Goal: Feedback & Contribution: Contribute content

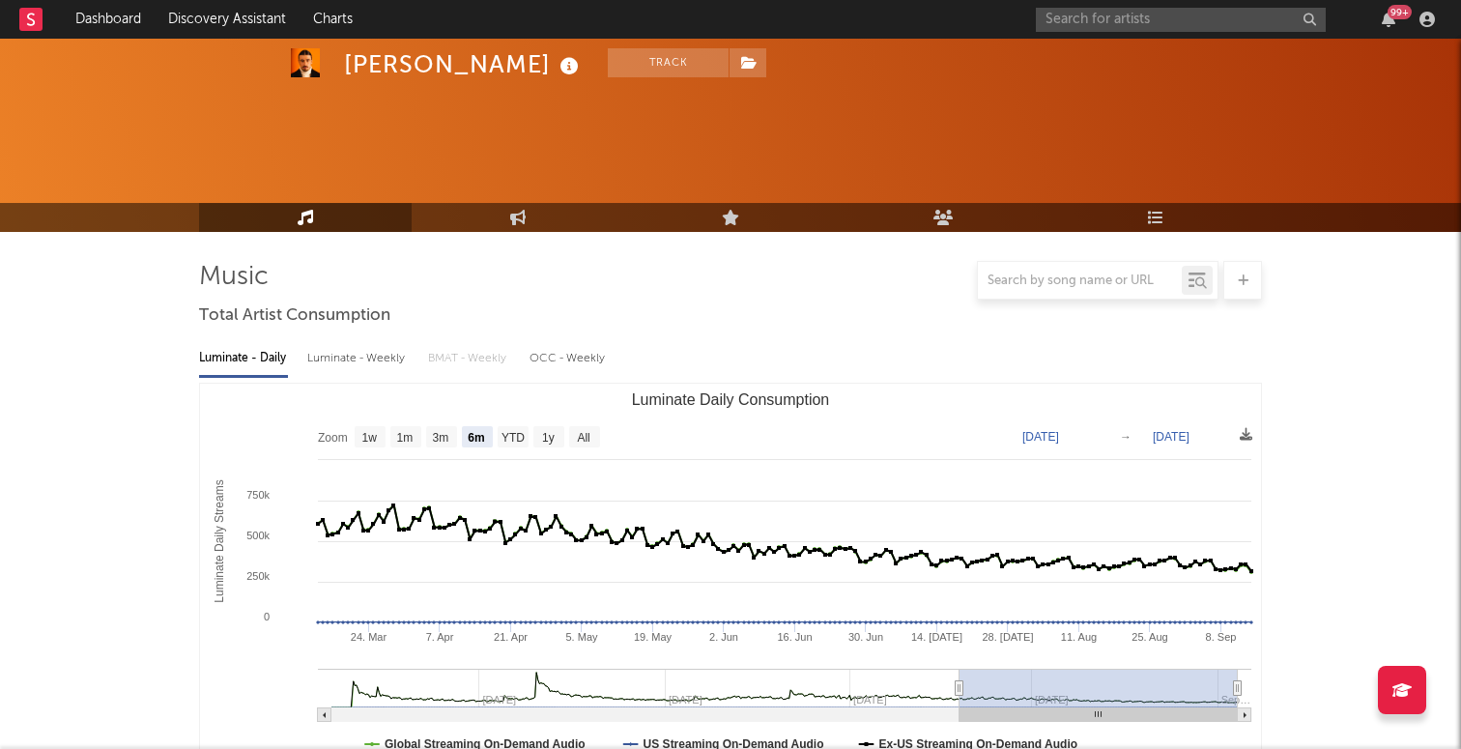
select select "6m"
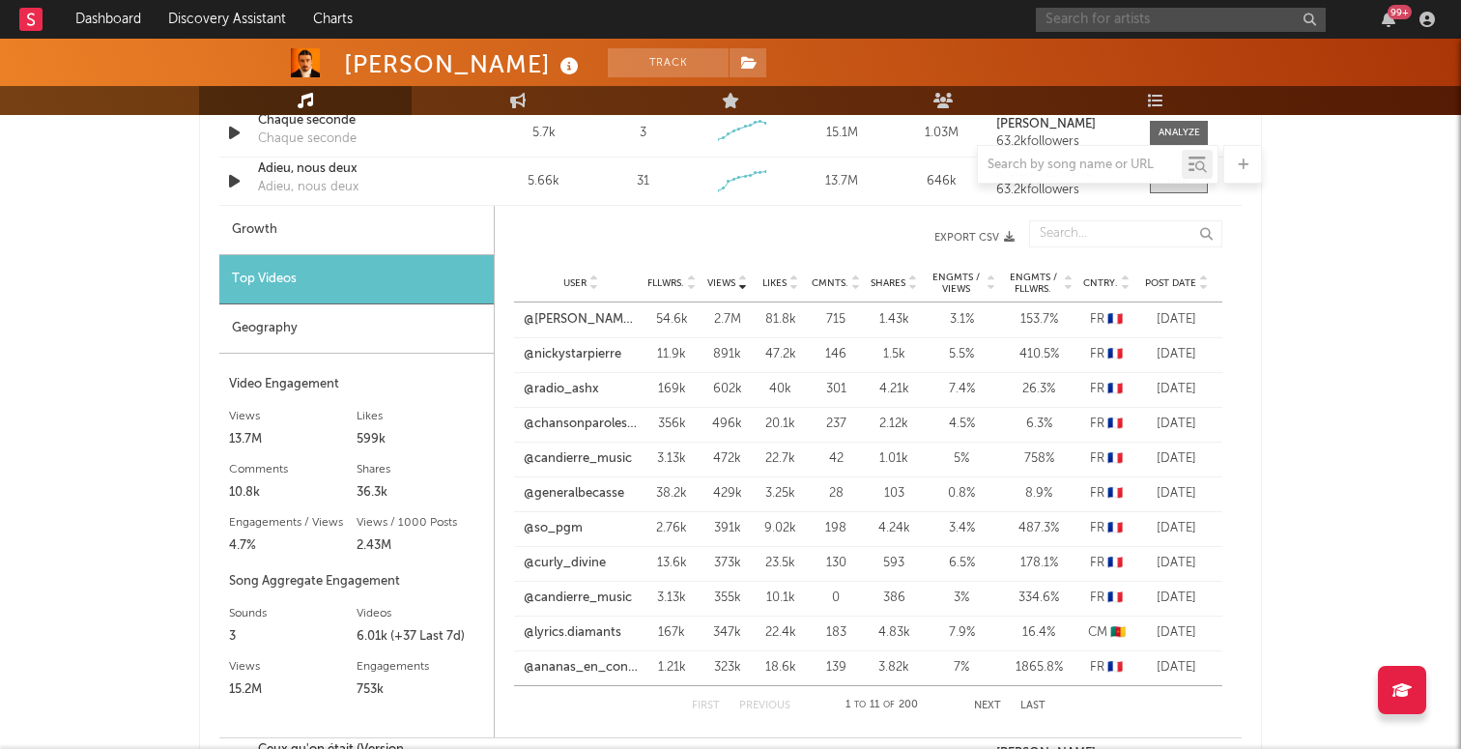
click at [1194, 20] on input "text" at bounding box center [1181, 20] width 290 height 24
click at [1152, 23] on input "santa" at bounding box center [1181, 20] width 290 height 24
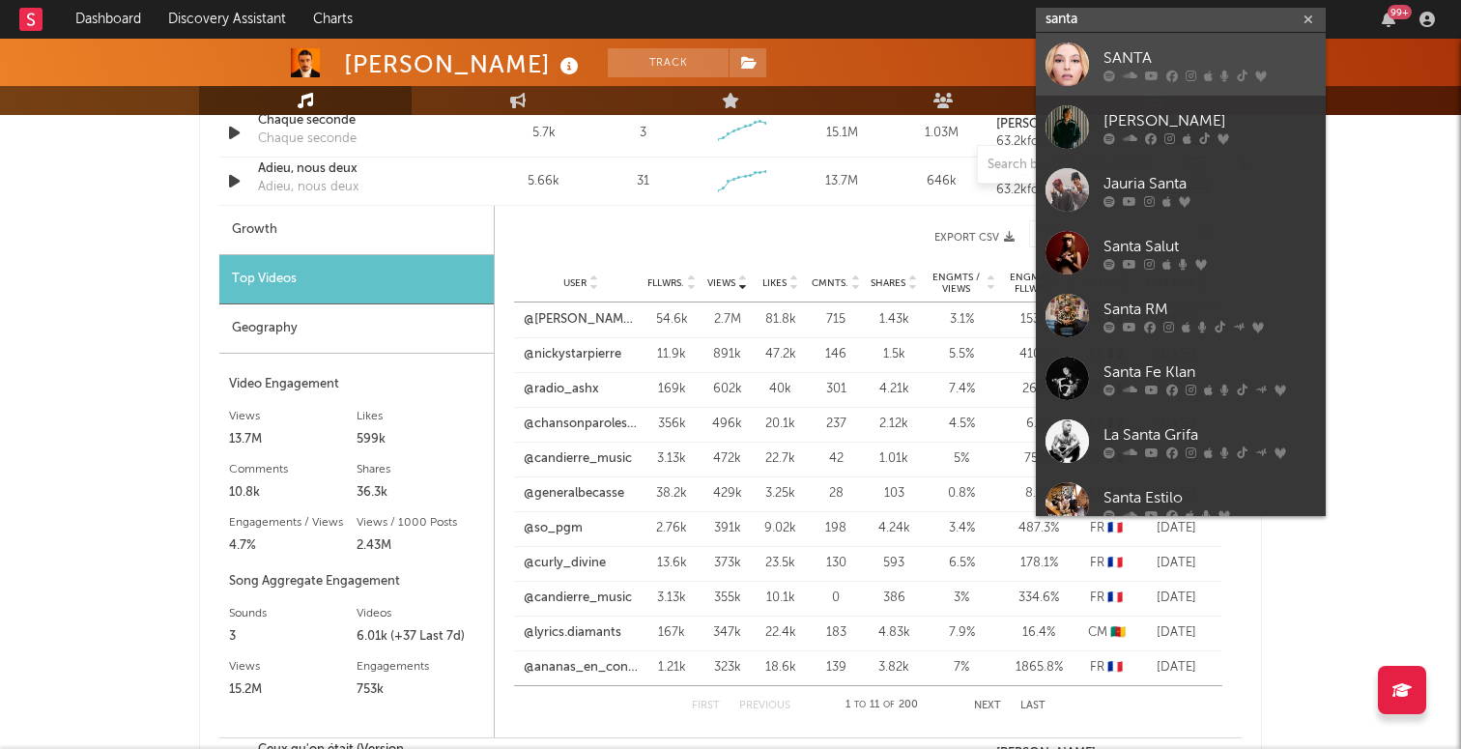
type input "santa"
click at [1135, 60] on div "SANTA" at bounding box center [1209, 57] width 213 height 23
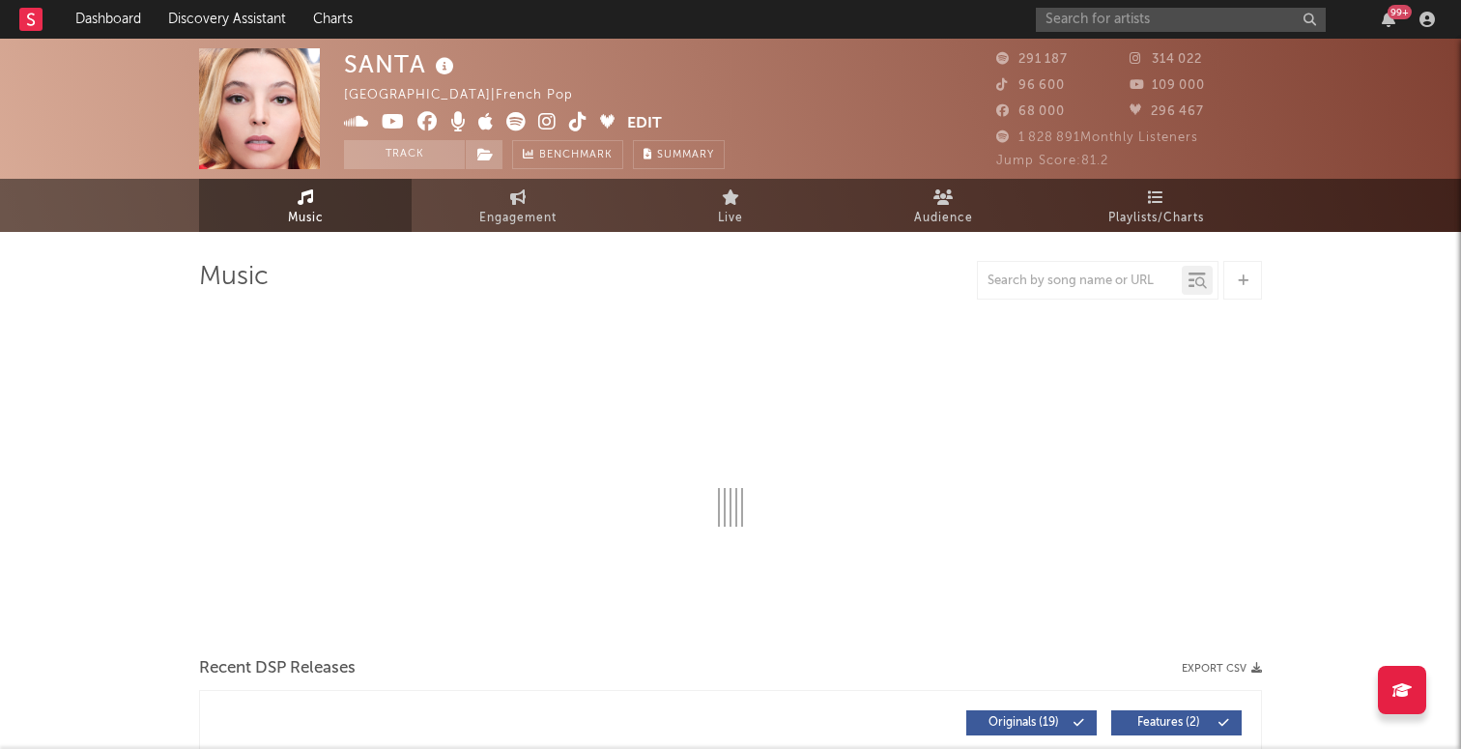
select select "6m"
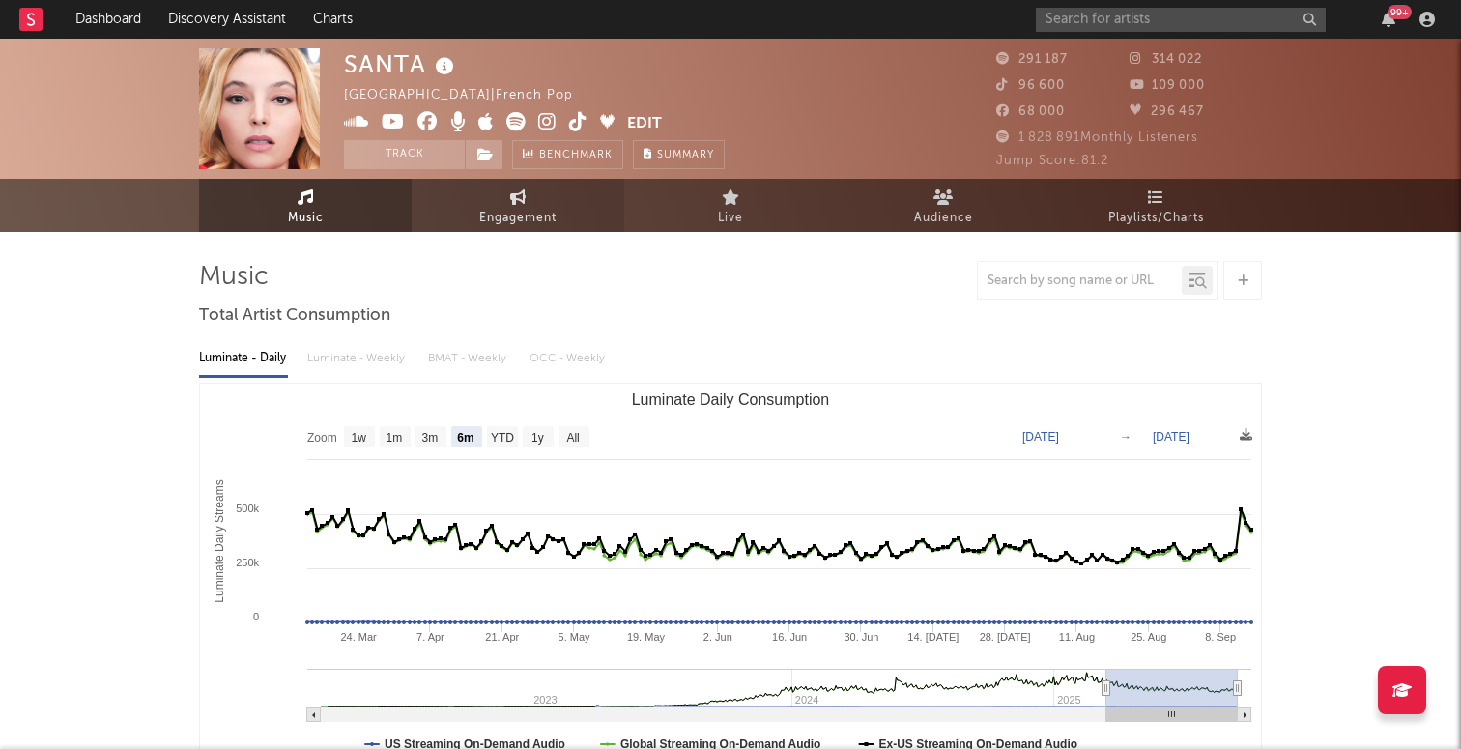
click at [536, 208] on span "Engagement" at bounding box center [517, 218] width 77 height 23
select select "1w"
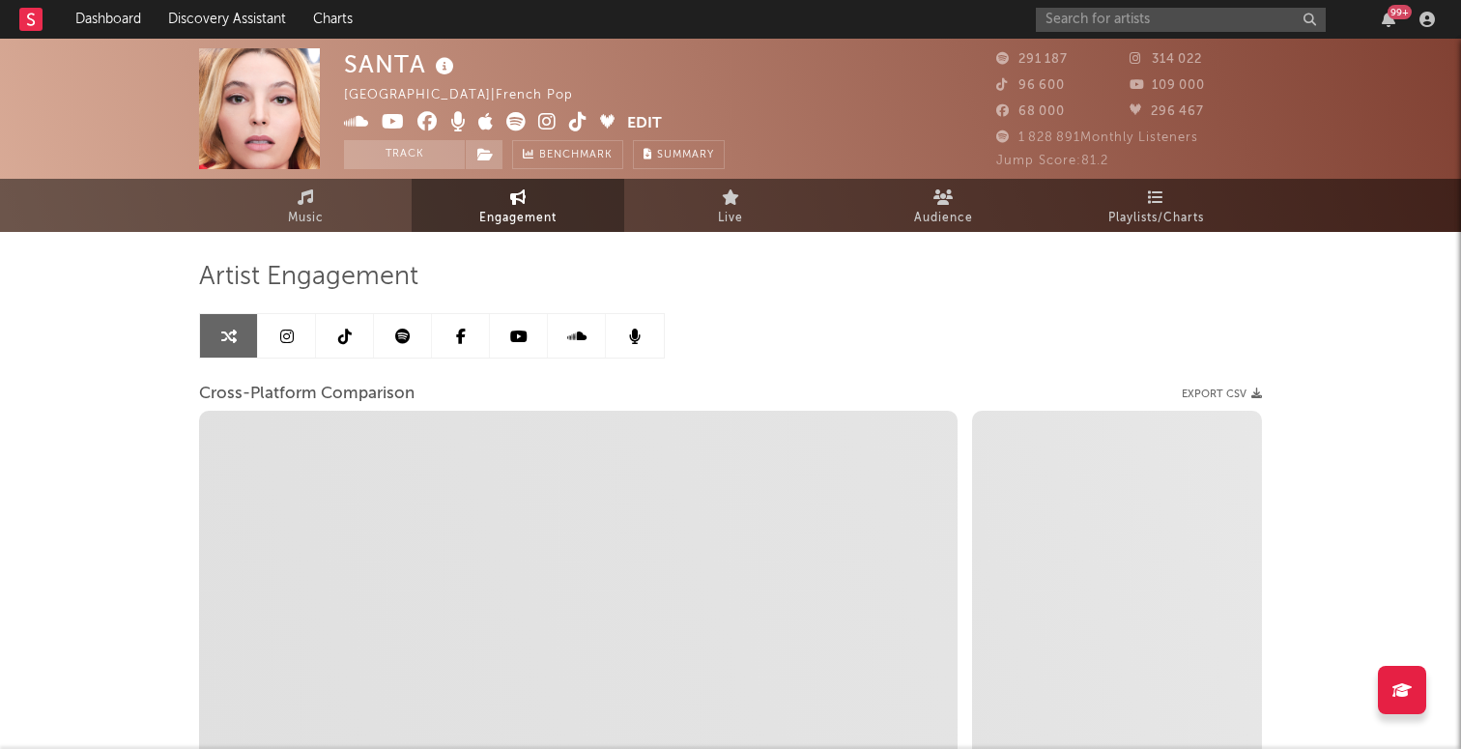
click at [288, 339] on icon at bounding box center [287, 335] width 14 height 15
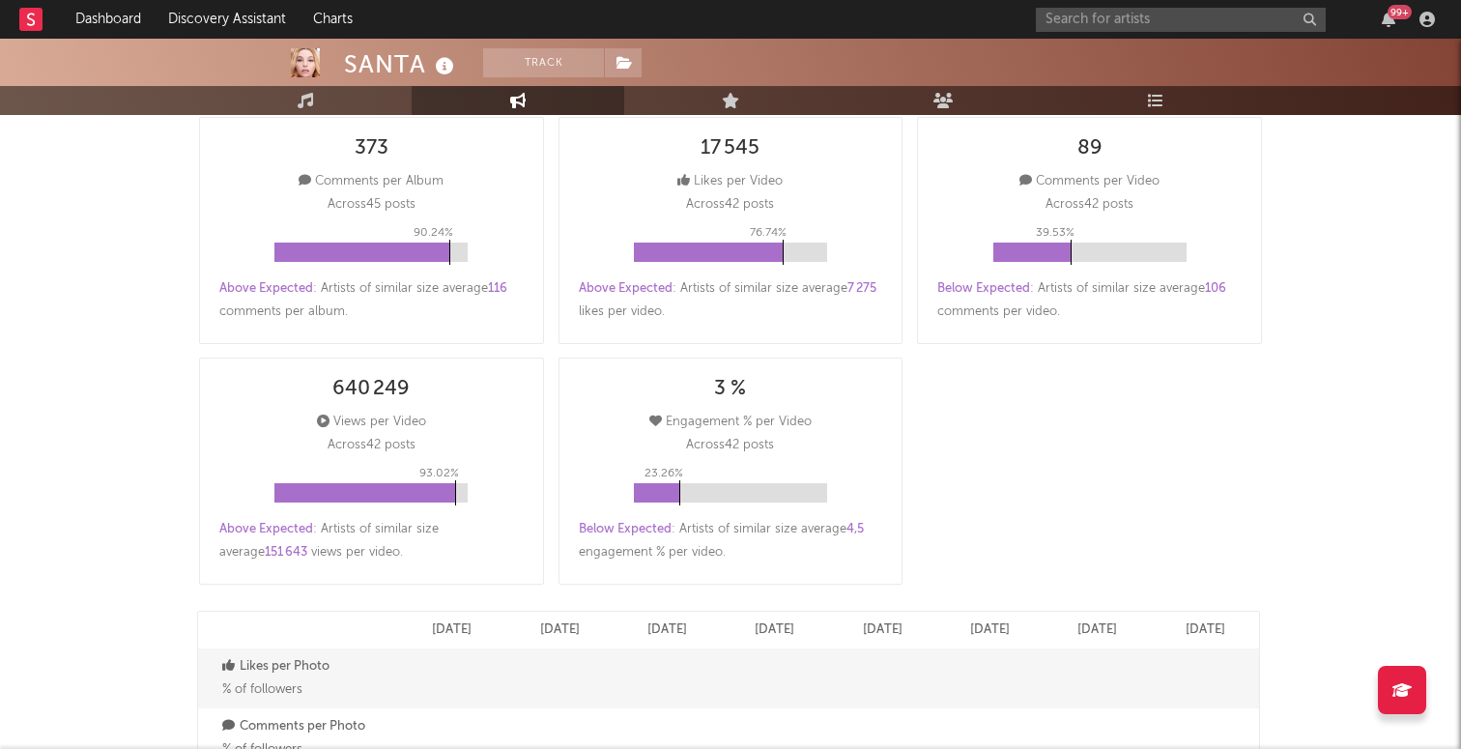
select select "6m"
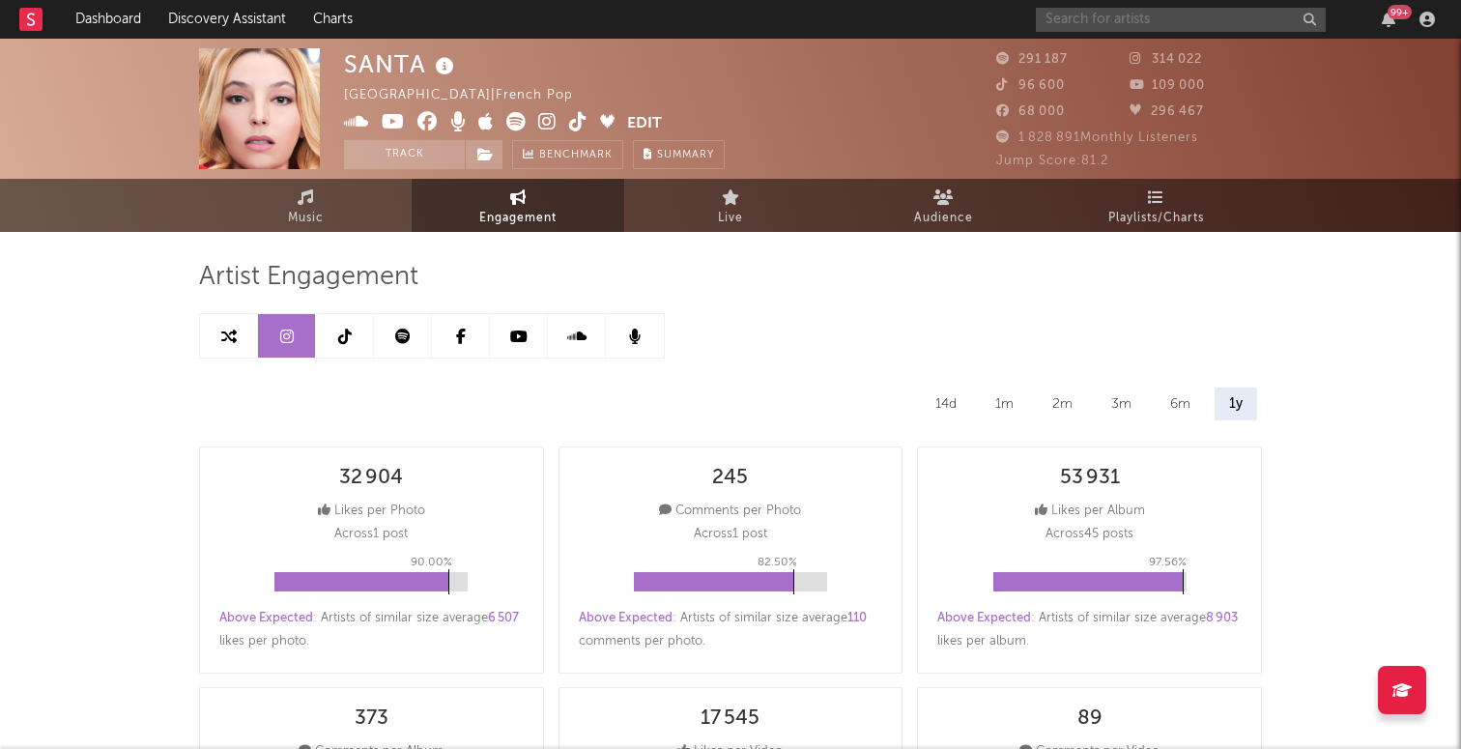
click at [1150, 8] on input "text" at bounding box center [1181, 20] width 290 height 24
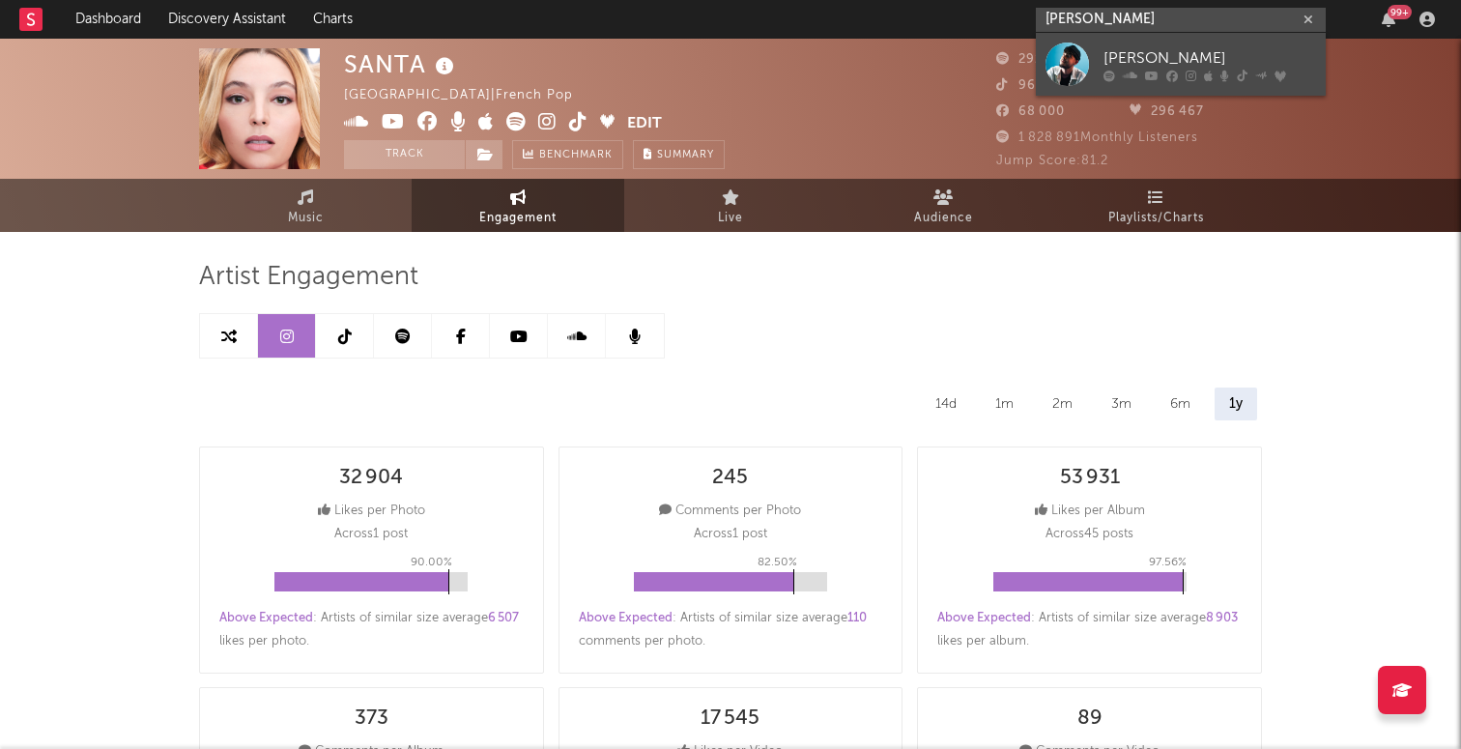
type input "[PERSON_NAME]"
click at [1147, 51] on div "[PERSON_NAME]" at bounding box center [1209, 57] width 213 height 23
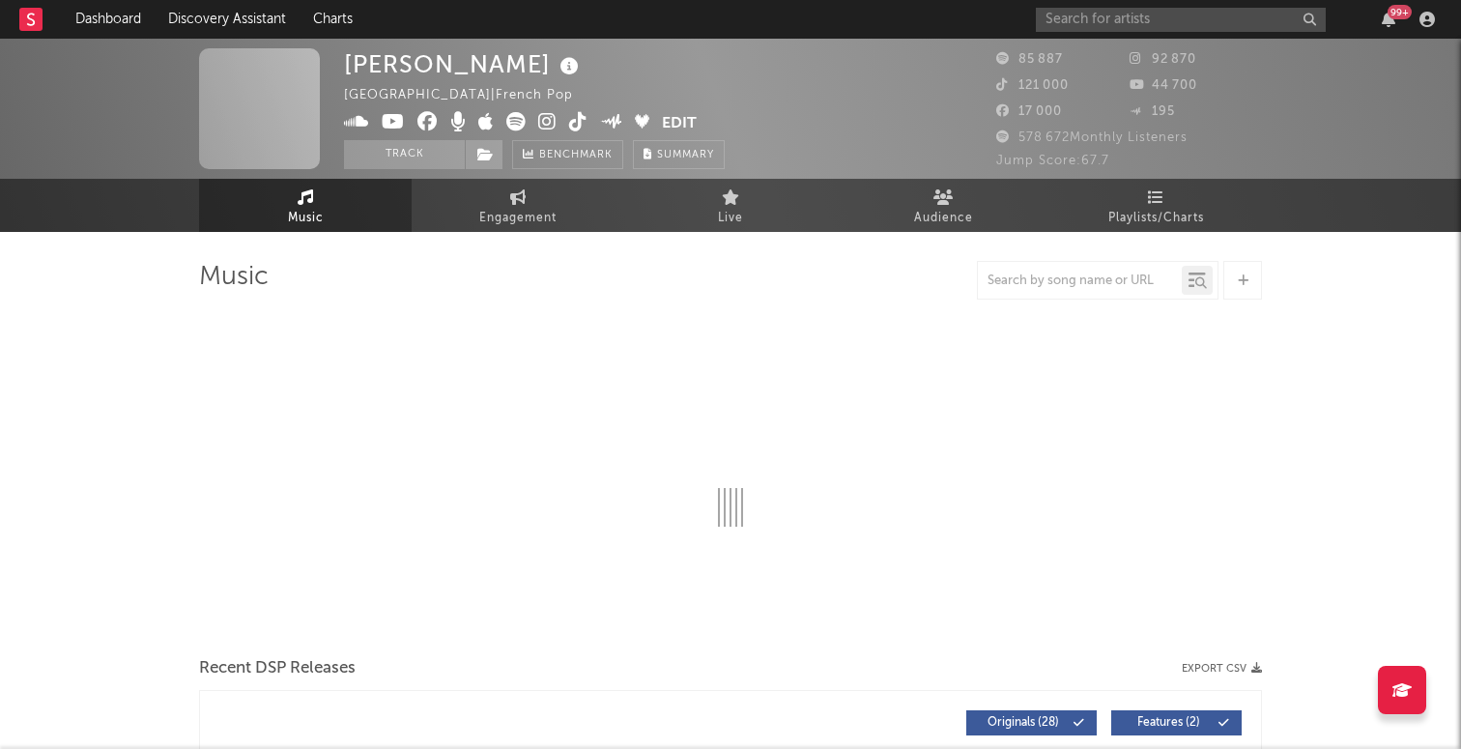
select select "6m"
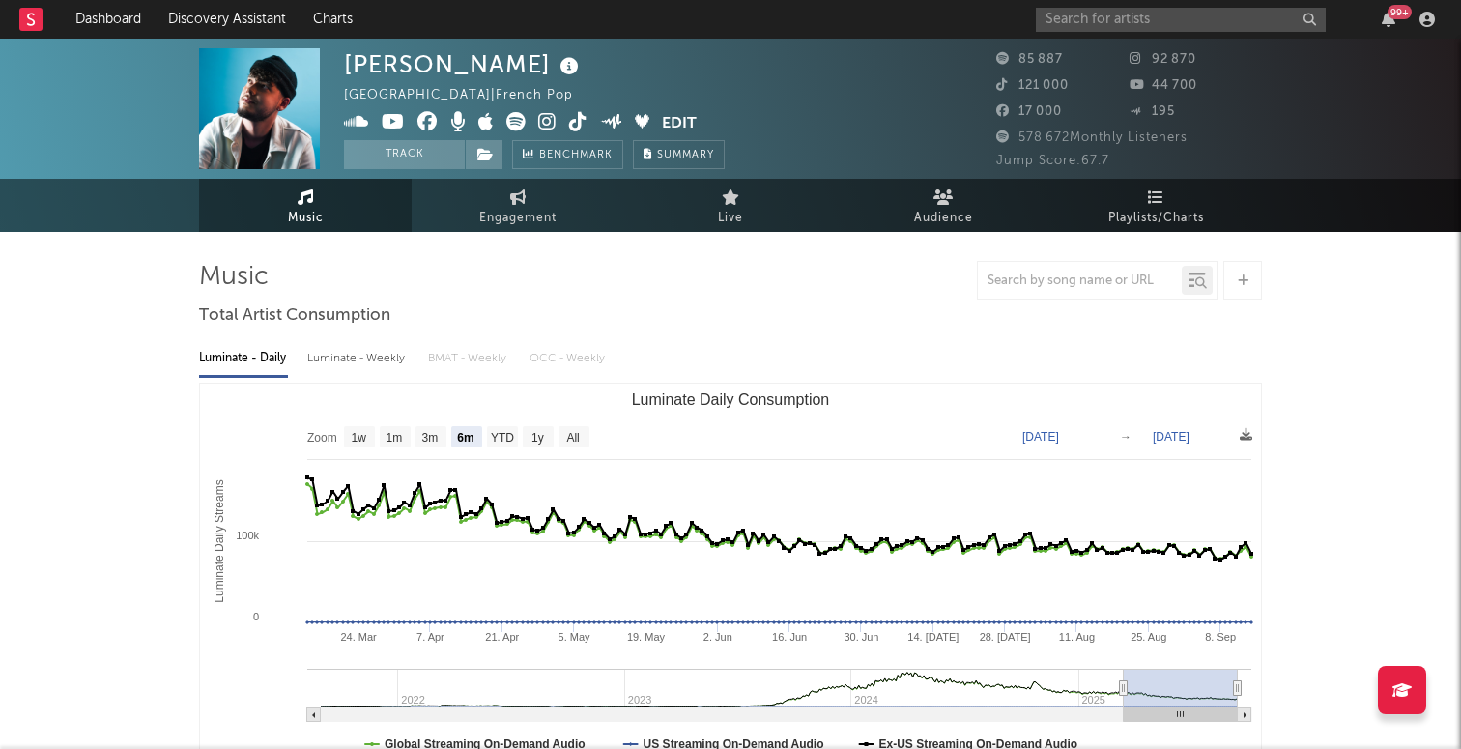
select select "6m"
click at [529, 208] on span "Engagement" at bounding box center [517, 218] width 77 height 23
select select "1w"
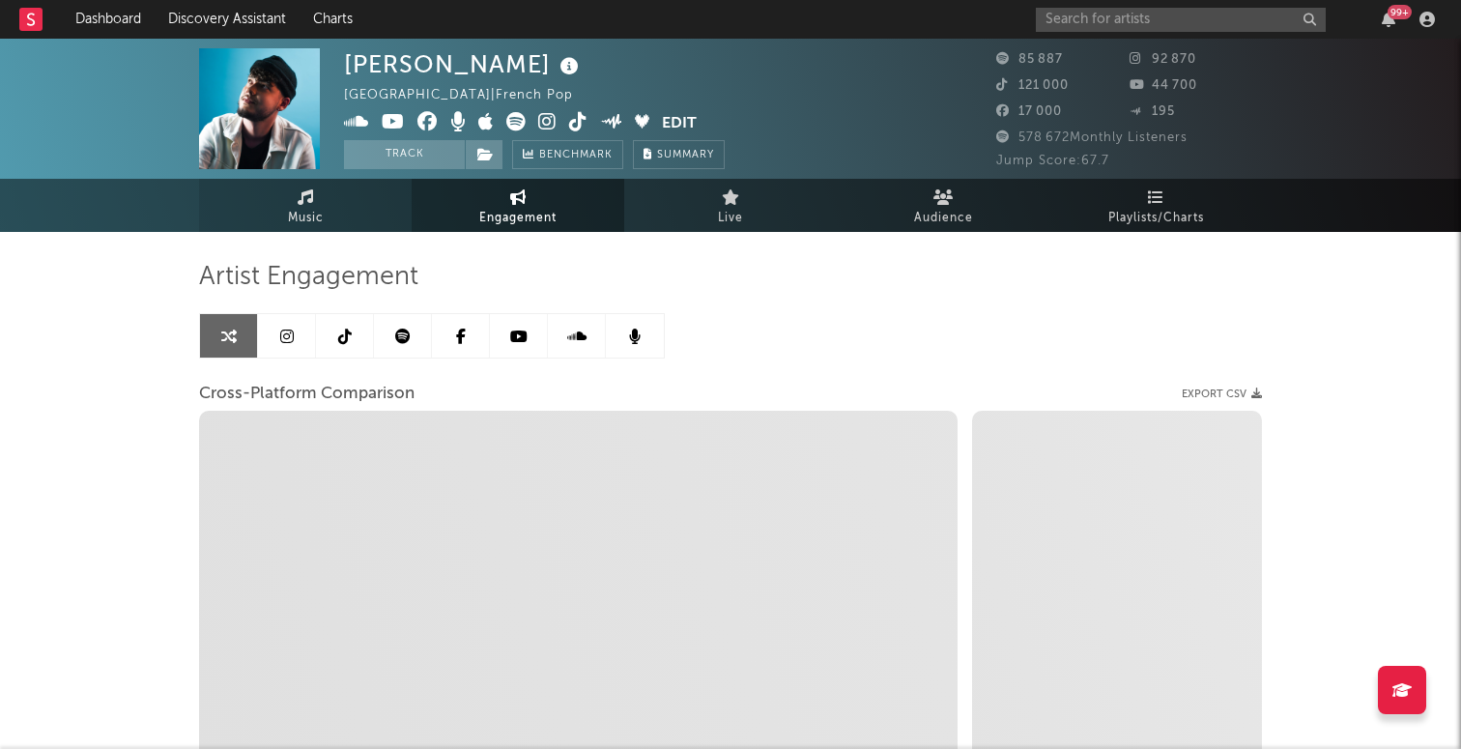
click at [334, 202] on link "Music" at bounding box center [305, 205] width 213 height 53
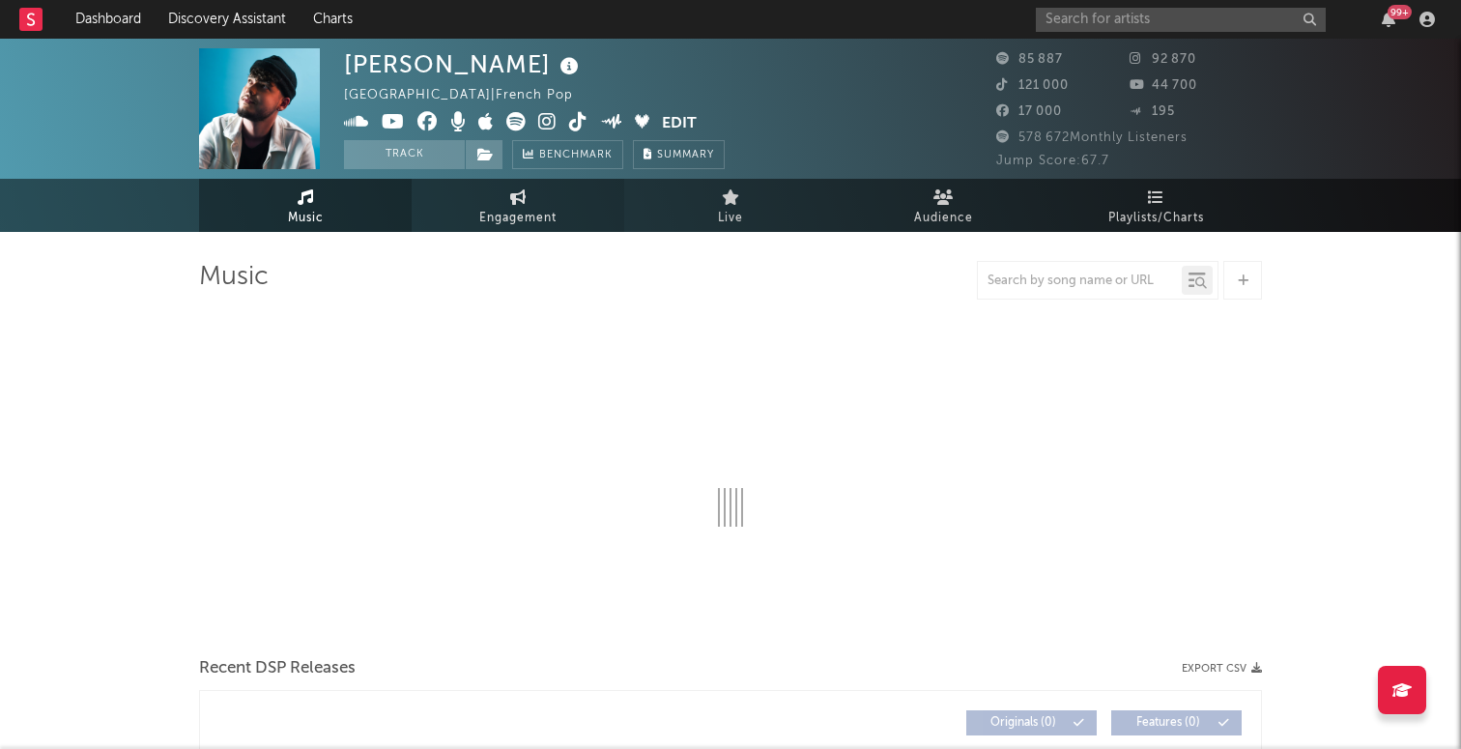
click at [490, 217] on span "Engagement" at bounding box center [517, 218] width 77 height 23
select select "1w"
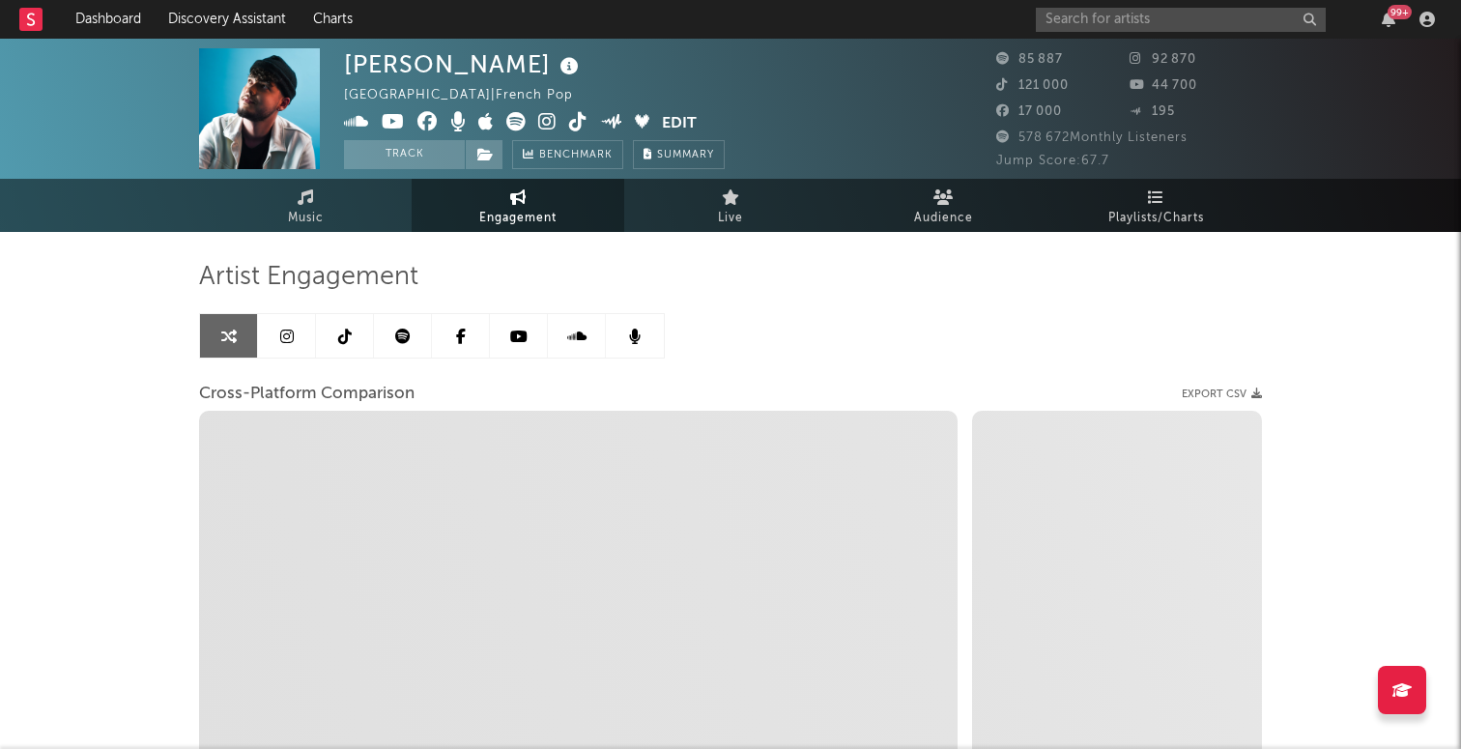
select select "1m"
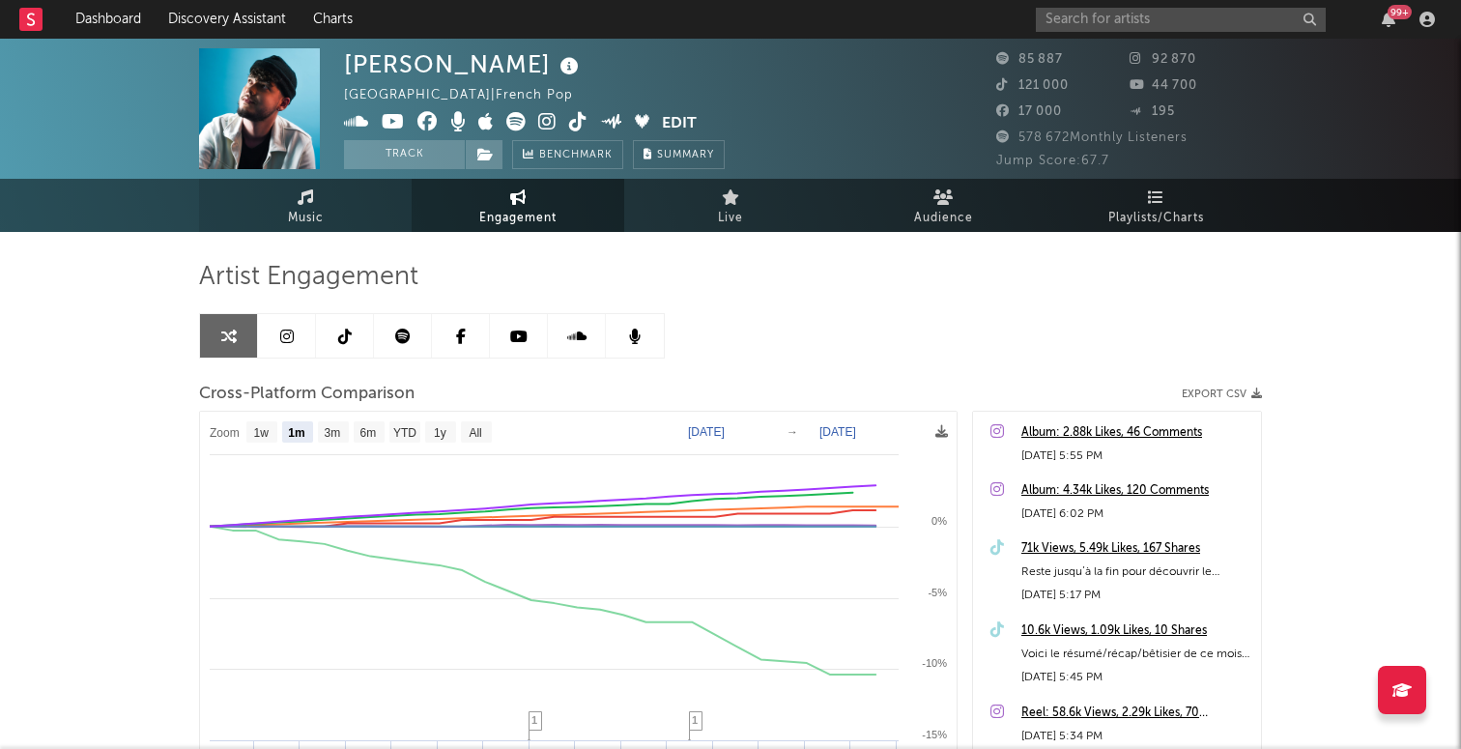
click at [343, 218] on link "Music" at bounding box center [305, 205] width 213 height 53
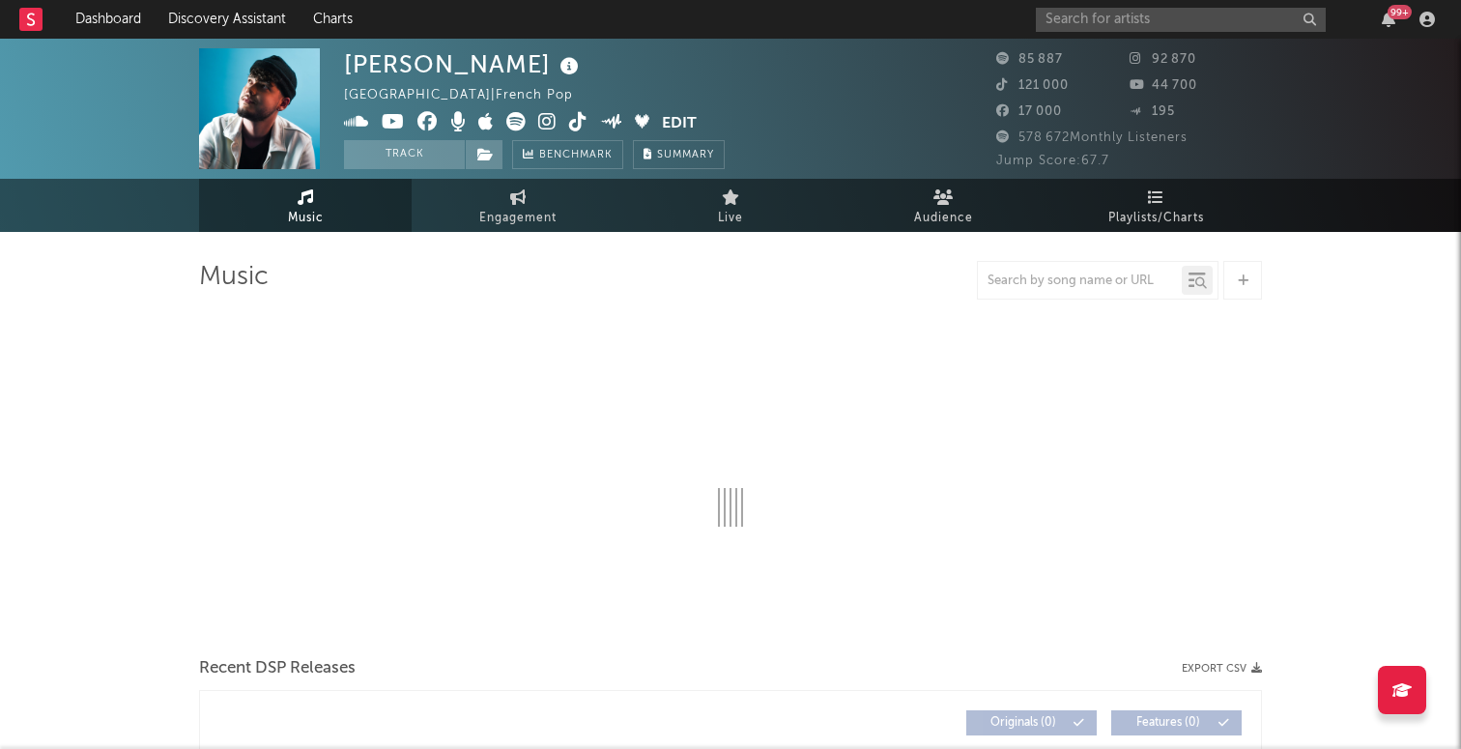
select select "6m"
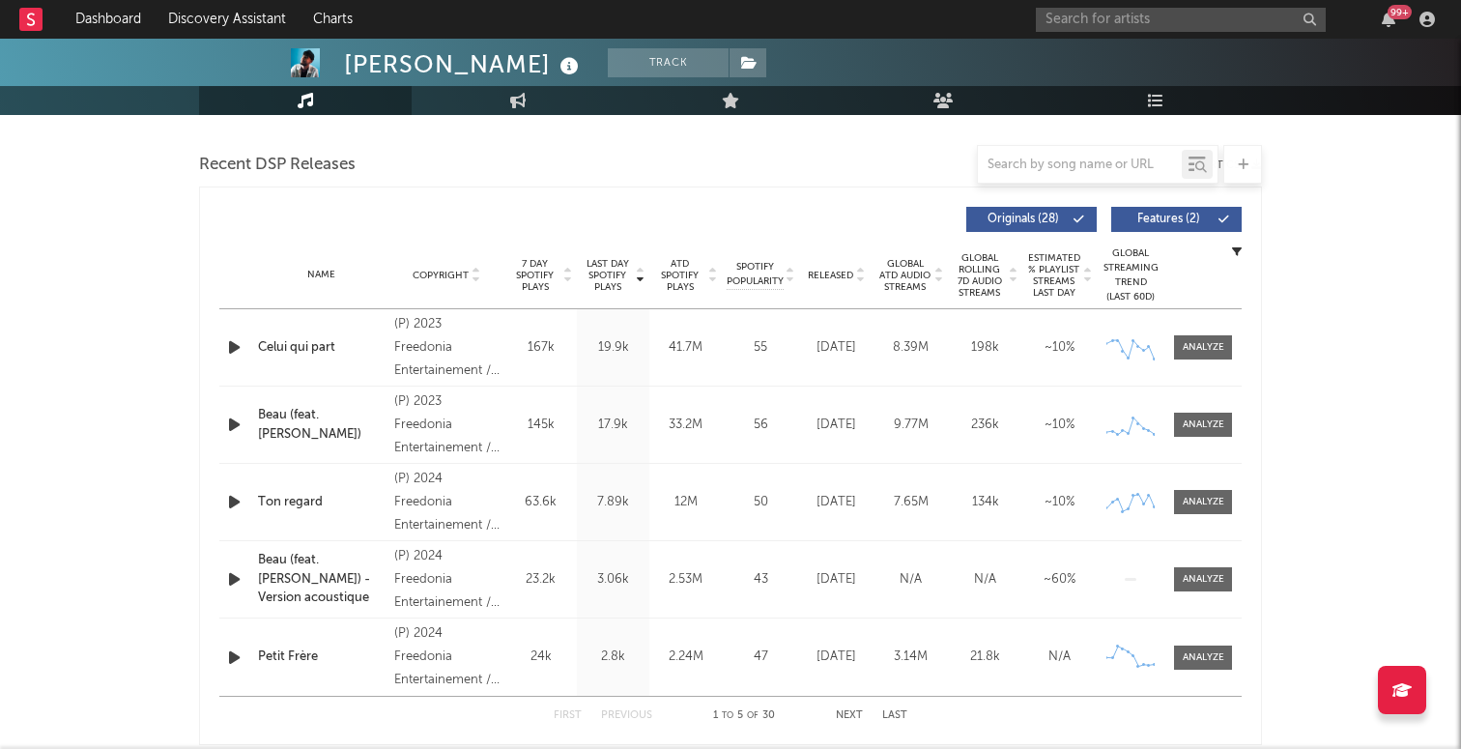
scroll to position [655, 0]
click at [1080, 165] on input "text" at bounding box center [1080, 164] width 204 height 15
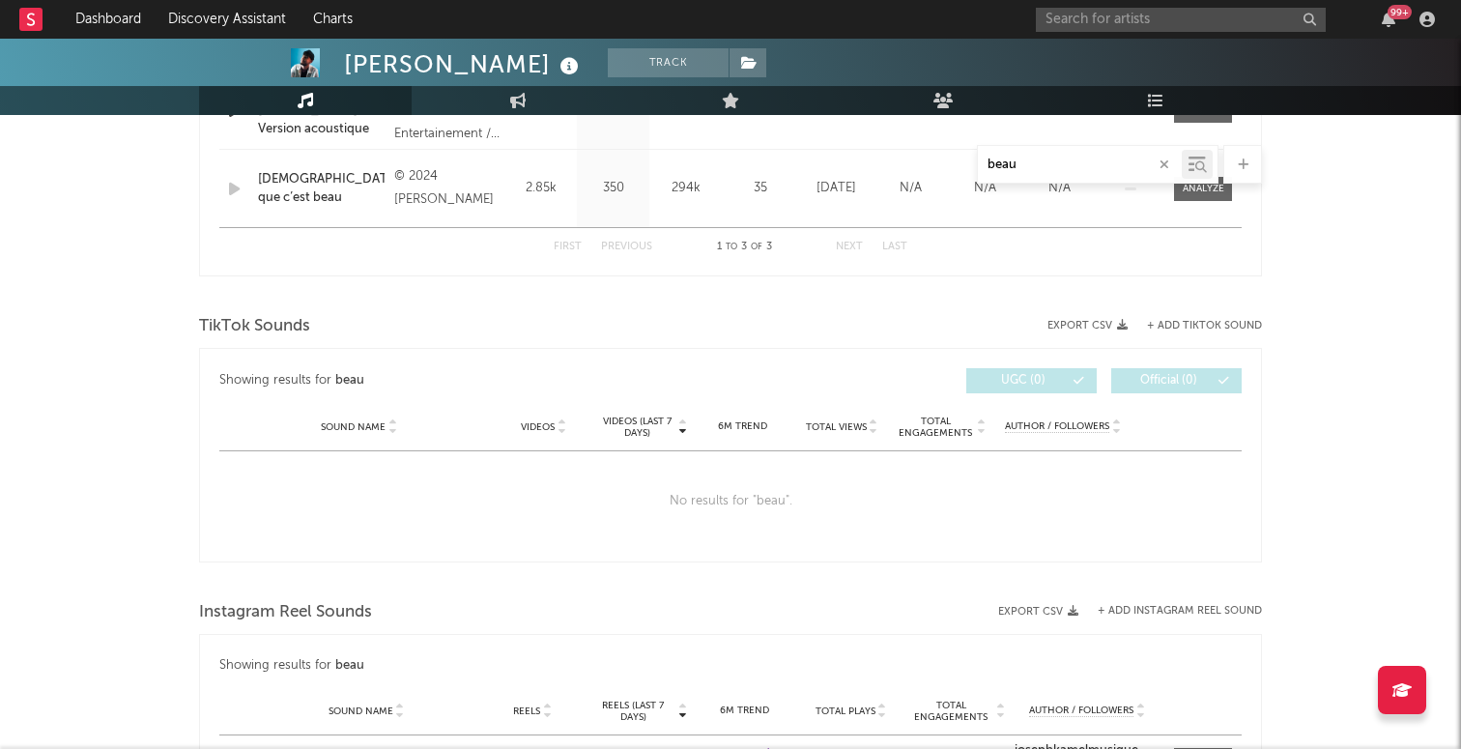
scroll to position [1150, 0]
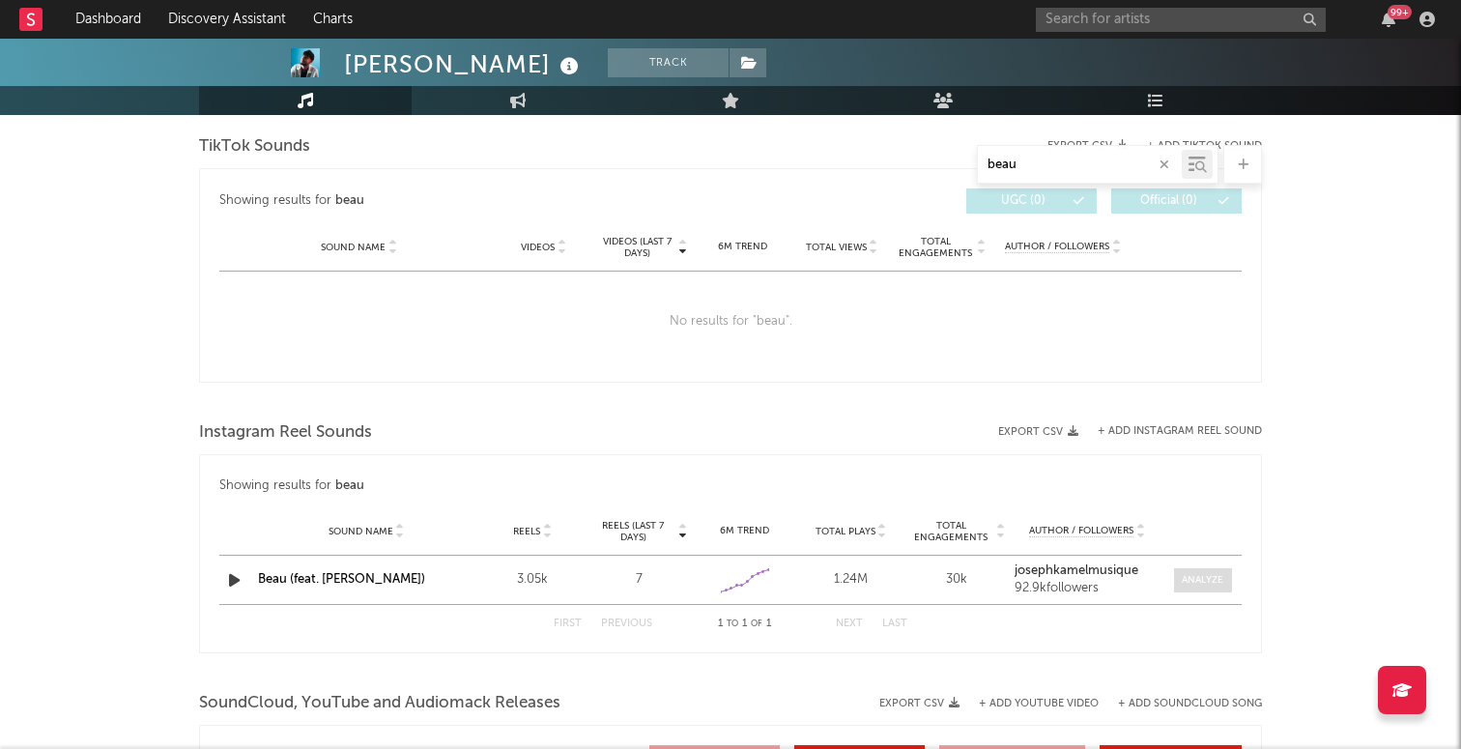
type input "beau"
click at [1205, 571] on span at bounding box center [1203, 580] width 58 height 24
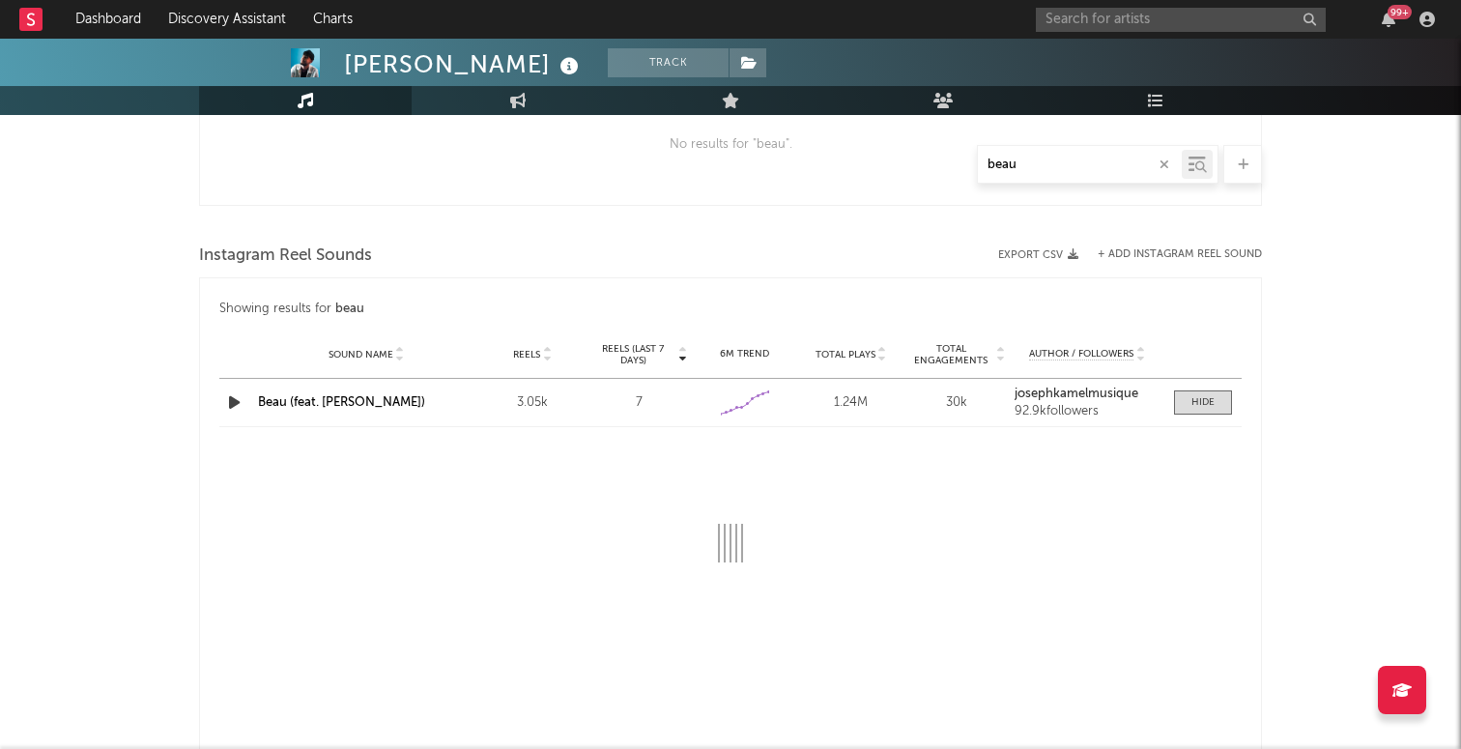
select select "6m"
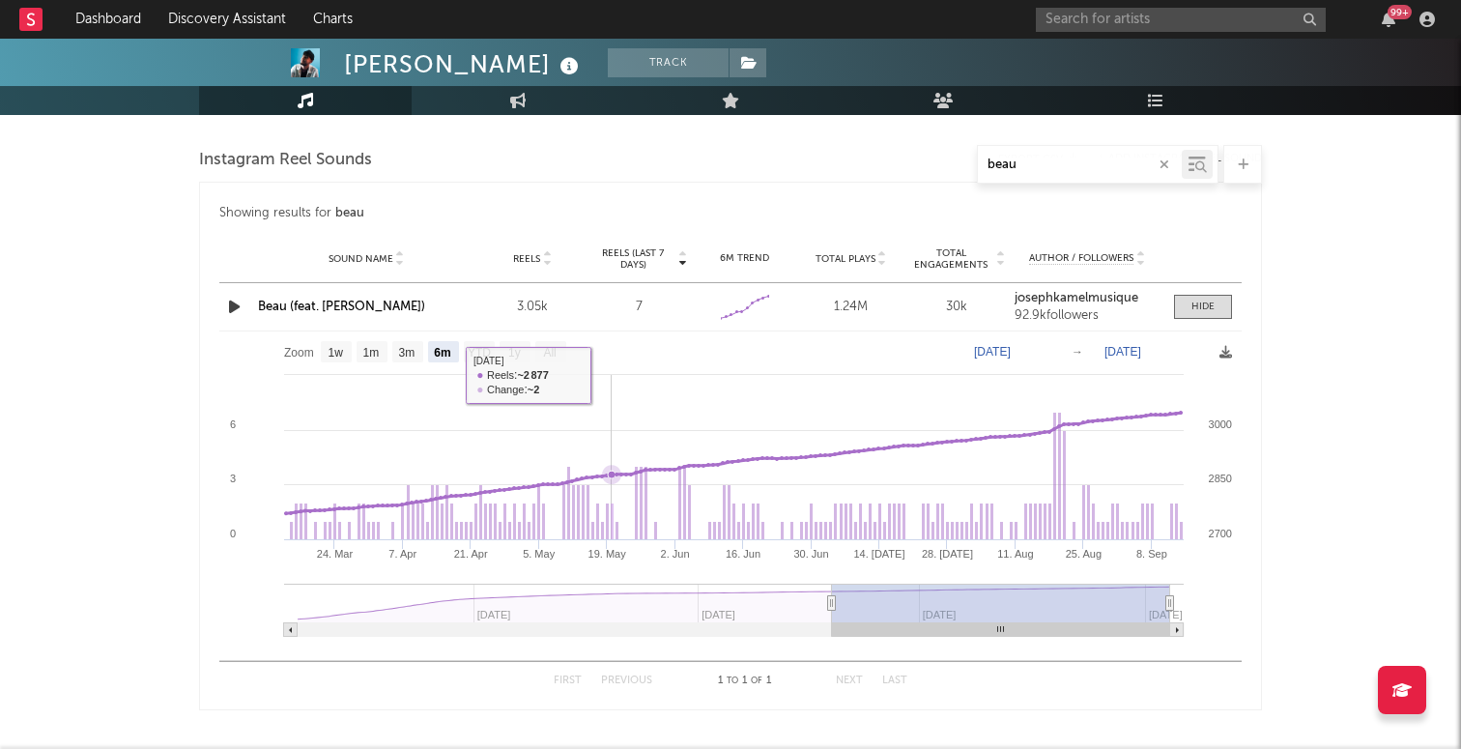
scroll to position [1493, 0]
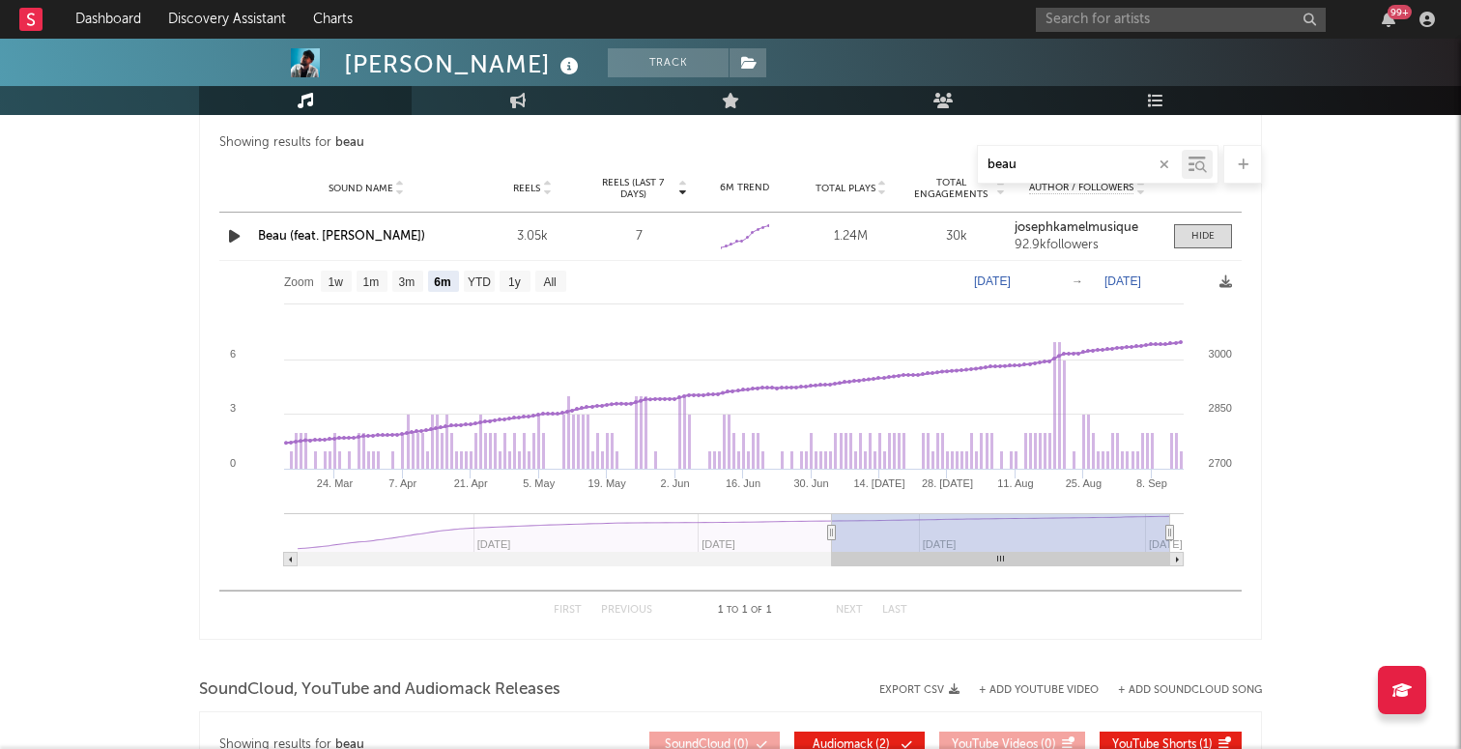
click at [1067, 171] on input "beau" at bounding box center [1080, 164] width 204 height 15
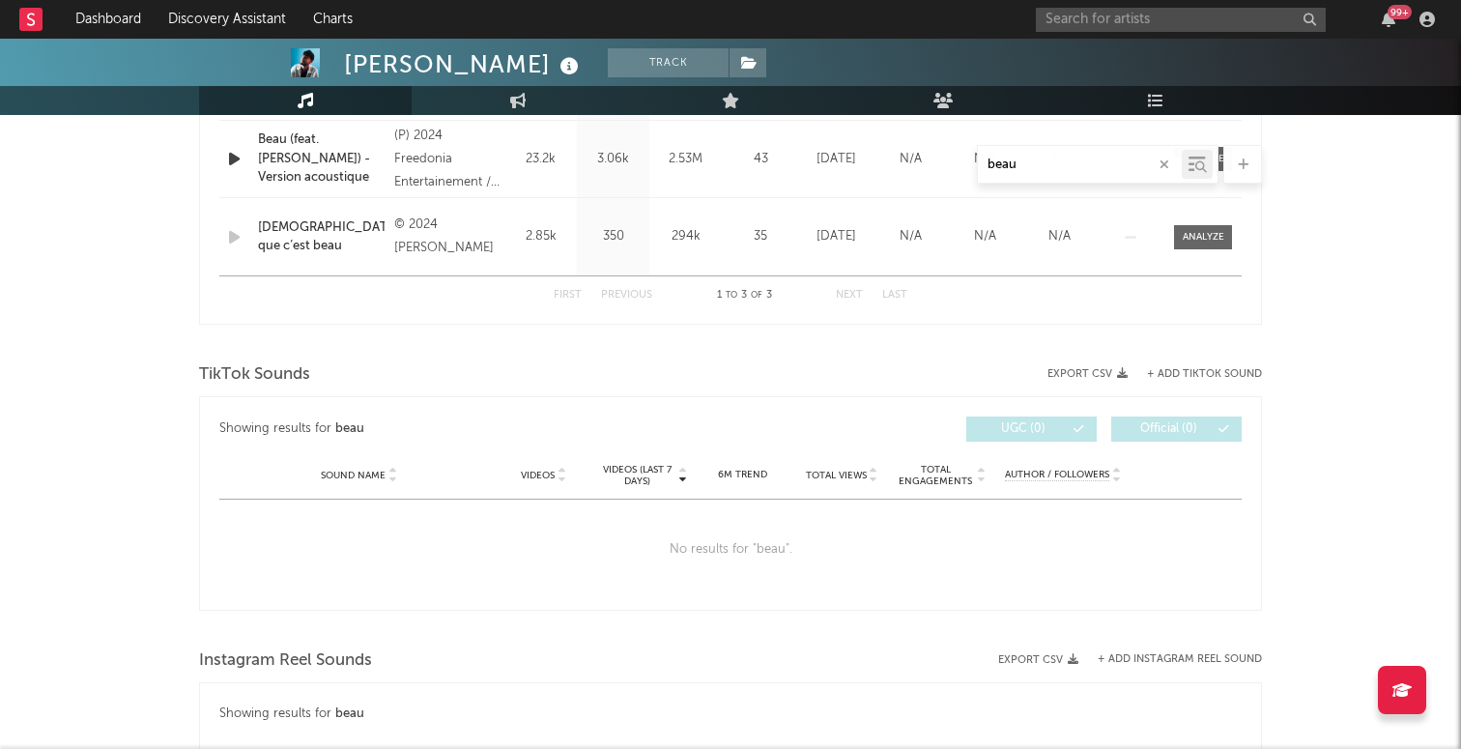
scroll to position [890, 0]
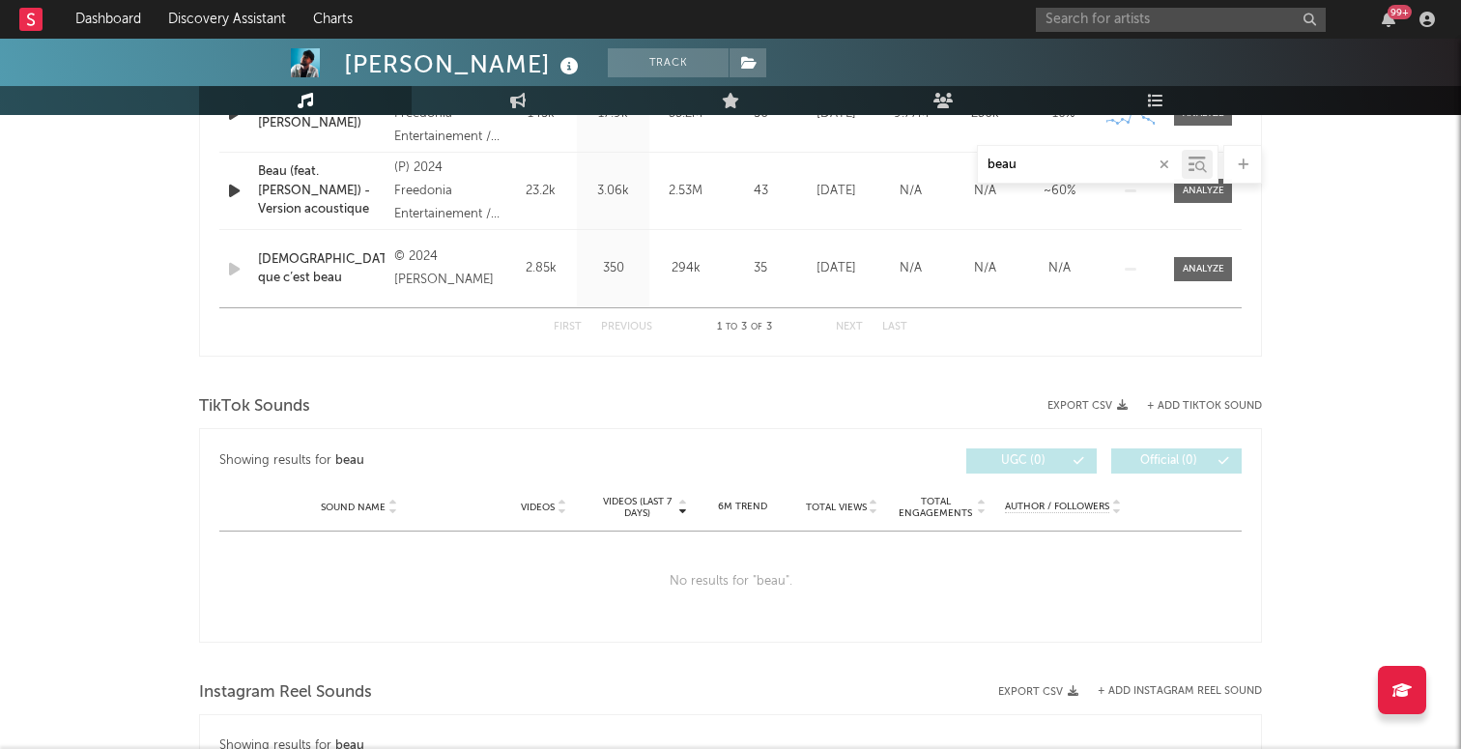
click at [1200, 392] on div "TikTok Sounds" at bounding box center [730, 406] width 1063 height 33
click at [1199, 400] on div "+ Add TikTok Sound" at bounding box center [1194, 406] width 134 height 12
click at [1193, 405] on button "+ Add TikTok Sound" at bounding box center [1204, 406] width 115 height 11
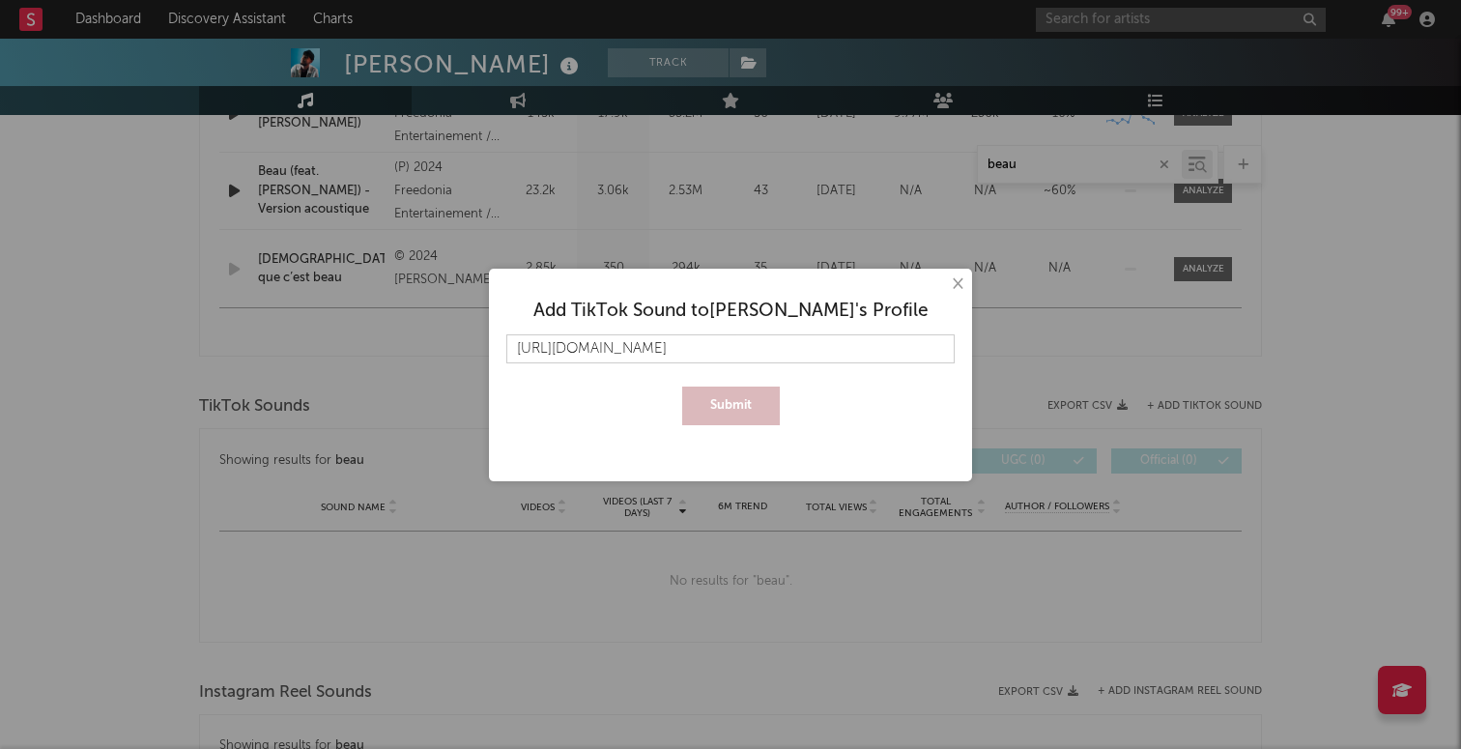
scroll to position [0, 190]
type input "[URL][DOMAIN_NAME]"
click at [754, 403] on button "Submit" at bounding box center [731, 405] width 98 height 39
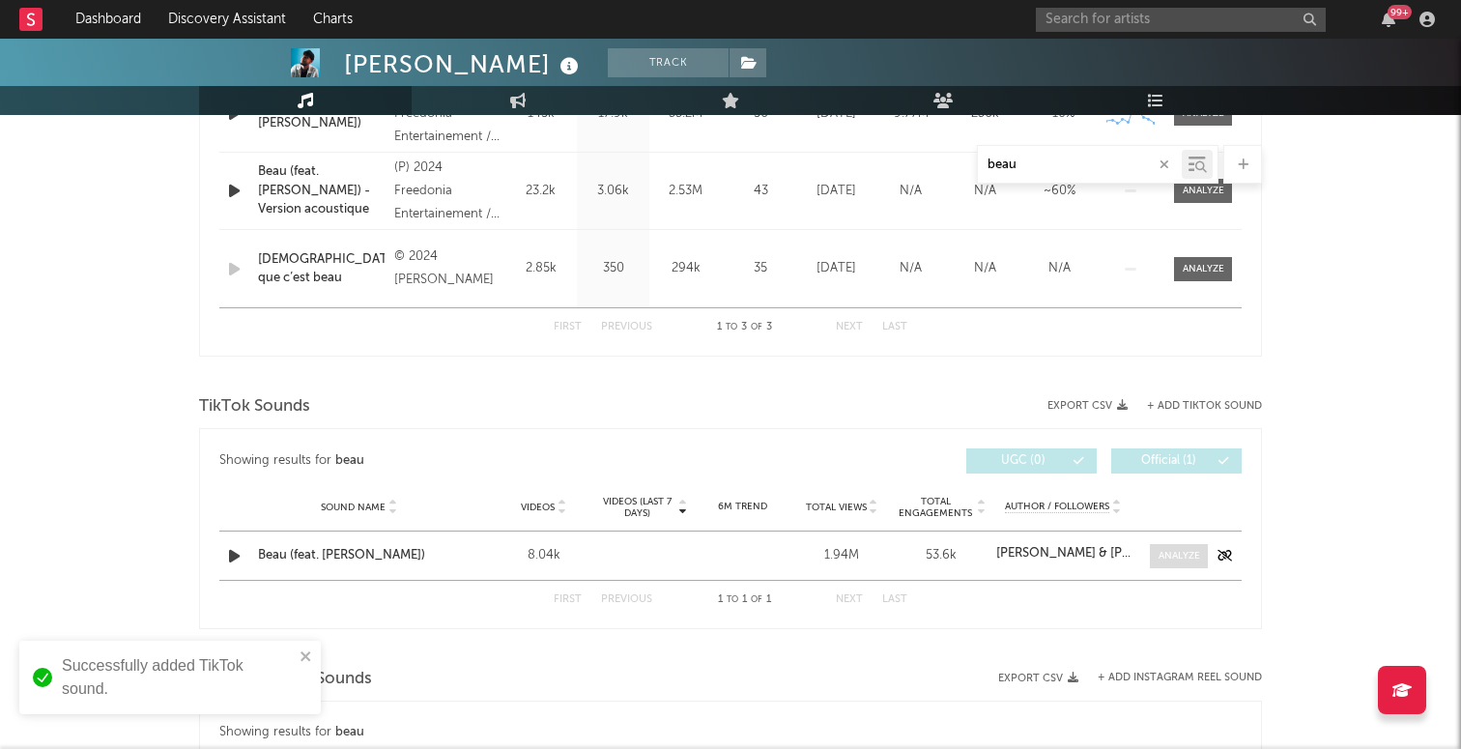
click at [1176, 563] on span at bounding box center [1179, 556] width 58 height 24
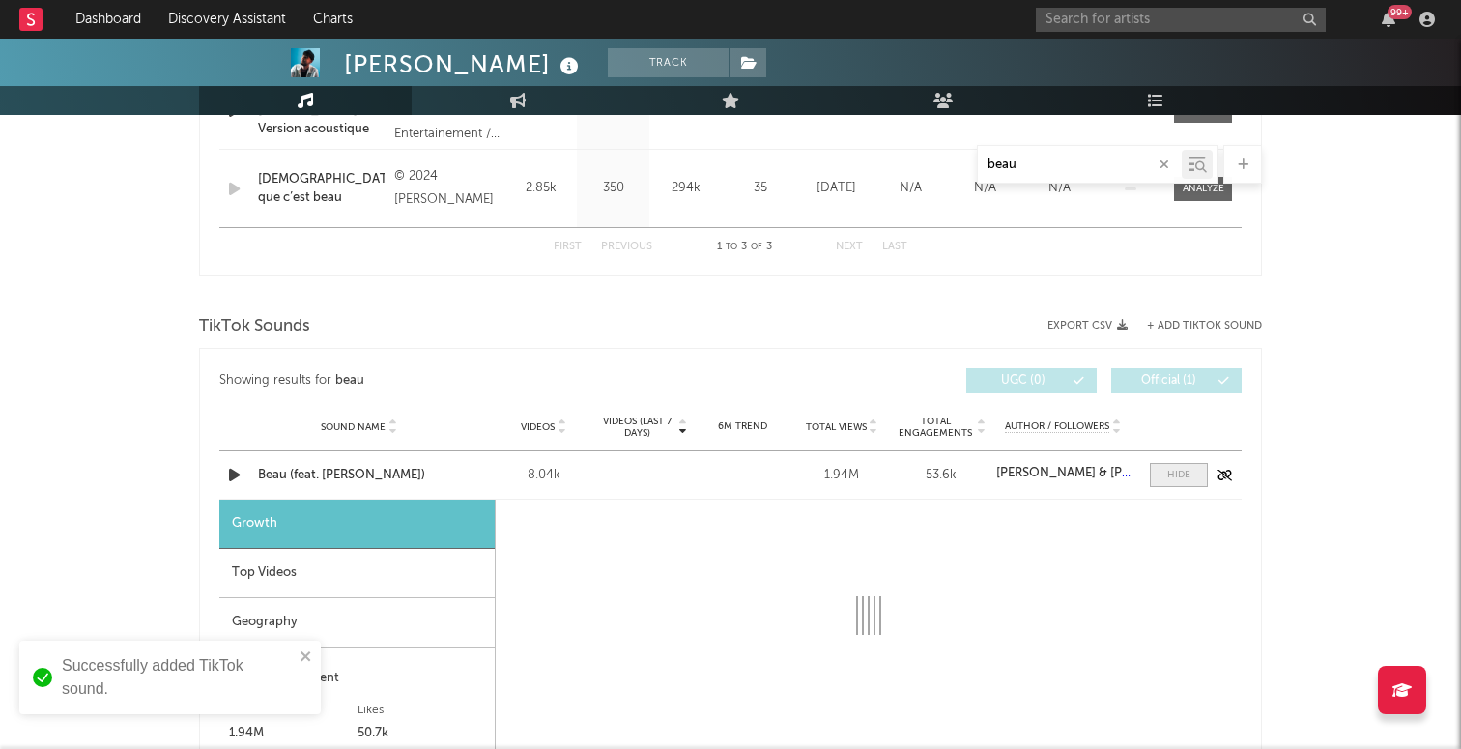
scroll to position [1138, 0]
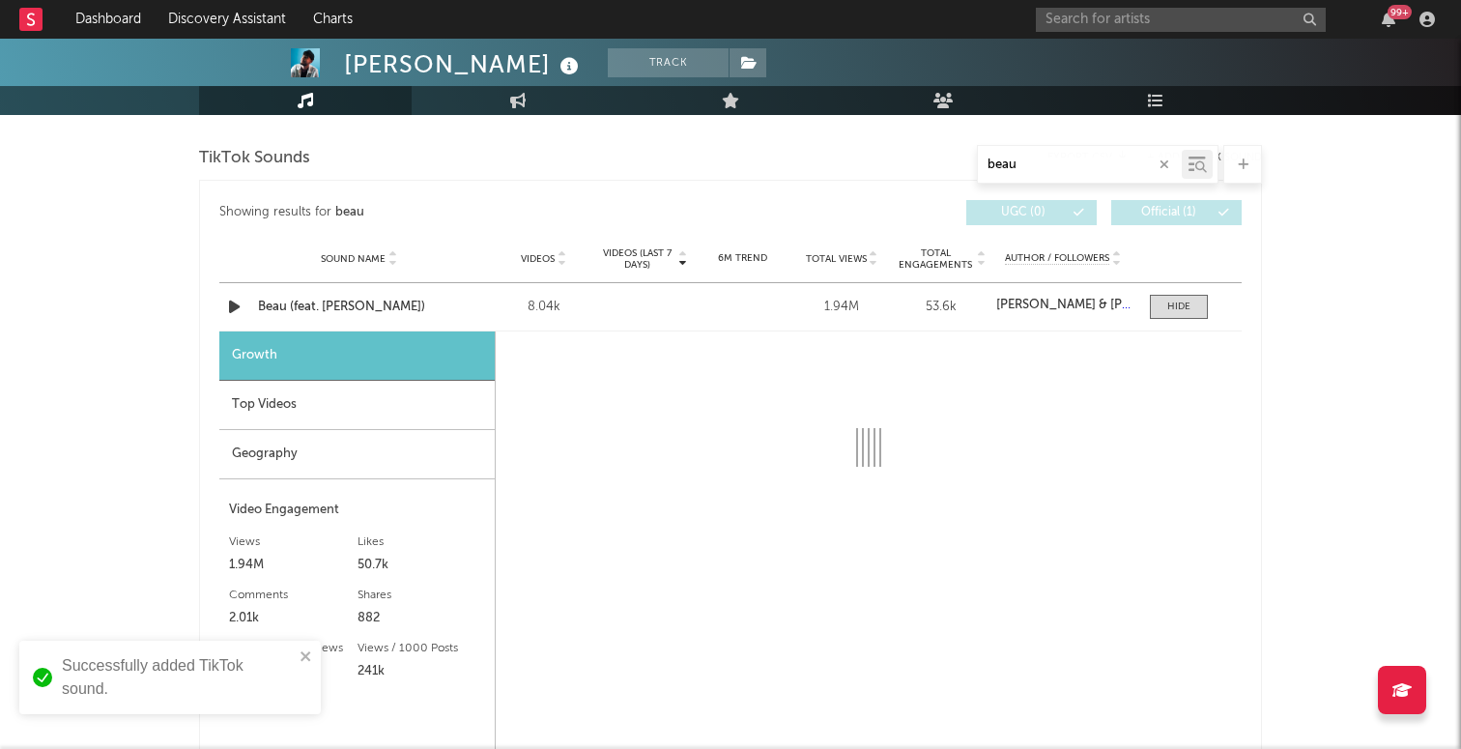
click at [369, 403] on div "Top Videos" at bounding box center [356, 405] width 275 height 49
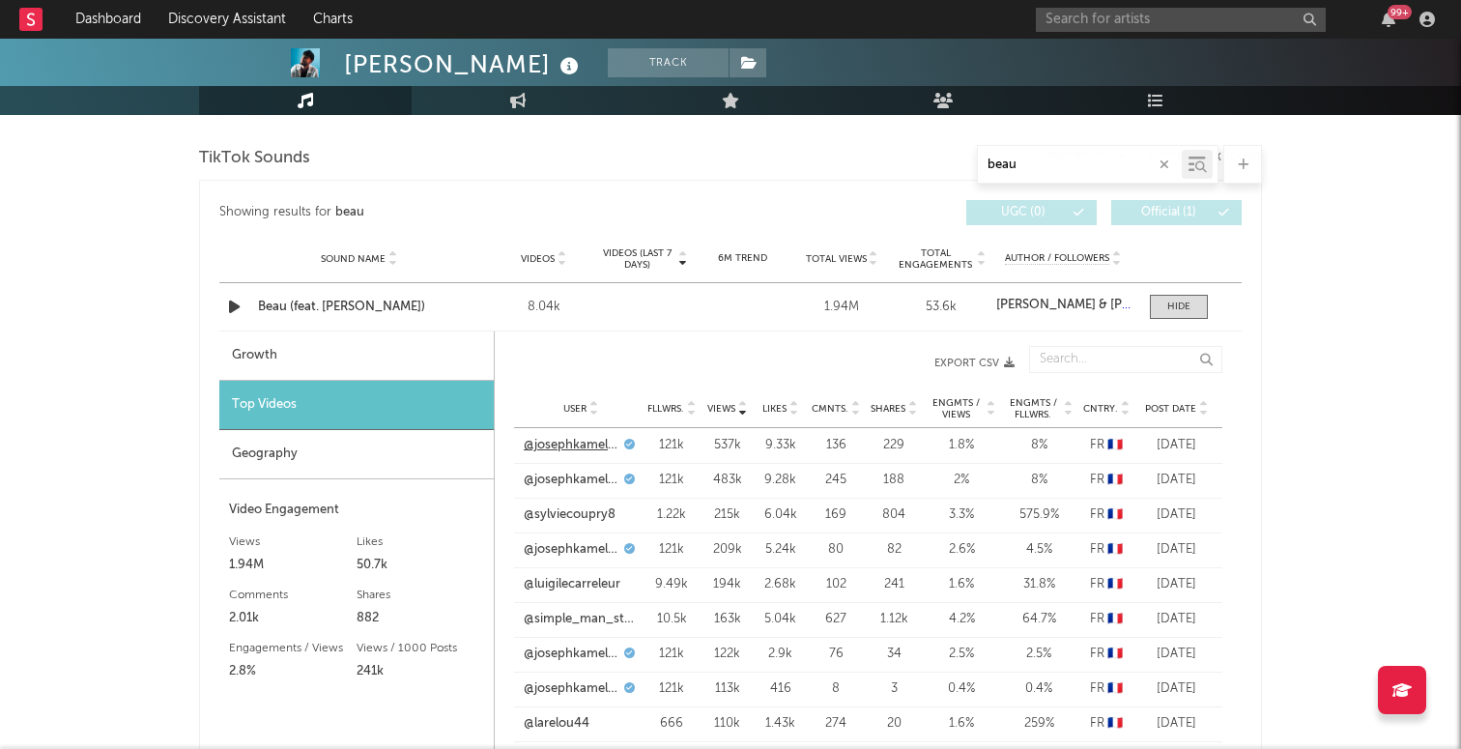
click at [587, 445] on link "@josephkamelmusique" at bounding box center [572, 445] width 96 height 19
click at [570, 515] on link "@sylviecoupry8" at bounding box center [570, 514] width 92 height 19
click at [561, 583] on link "@luigilecarreleur" at bounding box center [572, 584] width 97 height 19
click at [557, 627] on link "@simple_man_story" at bounding box center [581, 619] width 114 height 19
